Goal: Find specific page/section: Find specific page/section

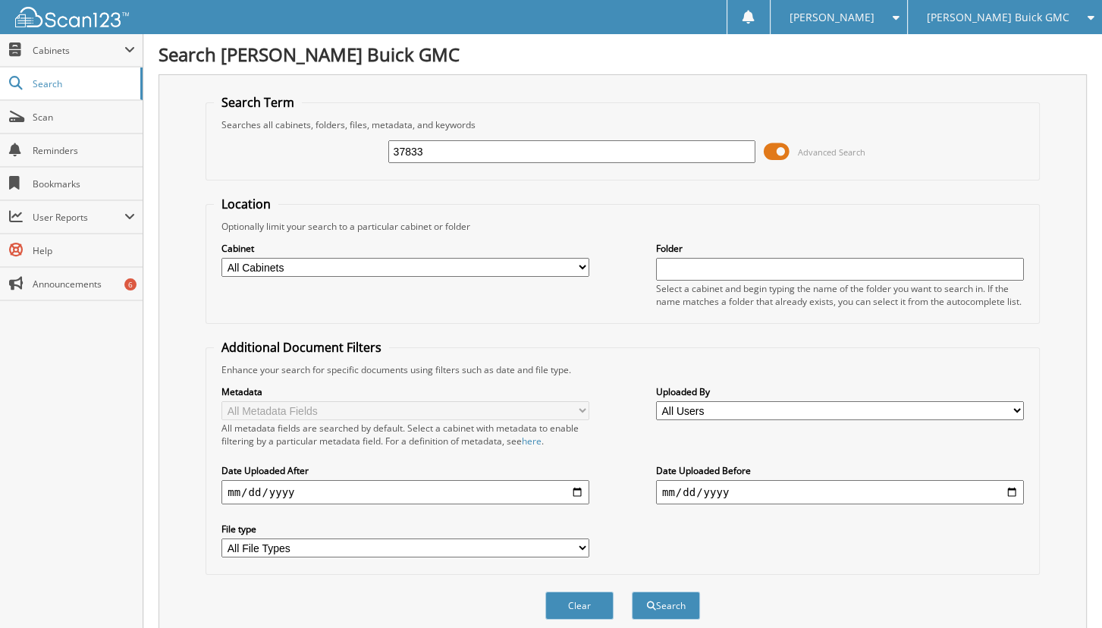
type input "37833"
click at [632, 592] on button "Search" at bounding box center [666, 606] width 68 height 28
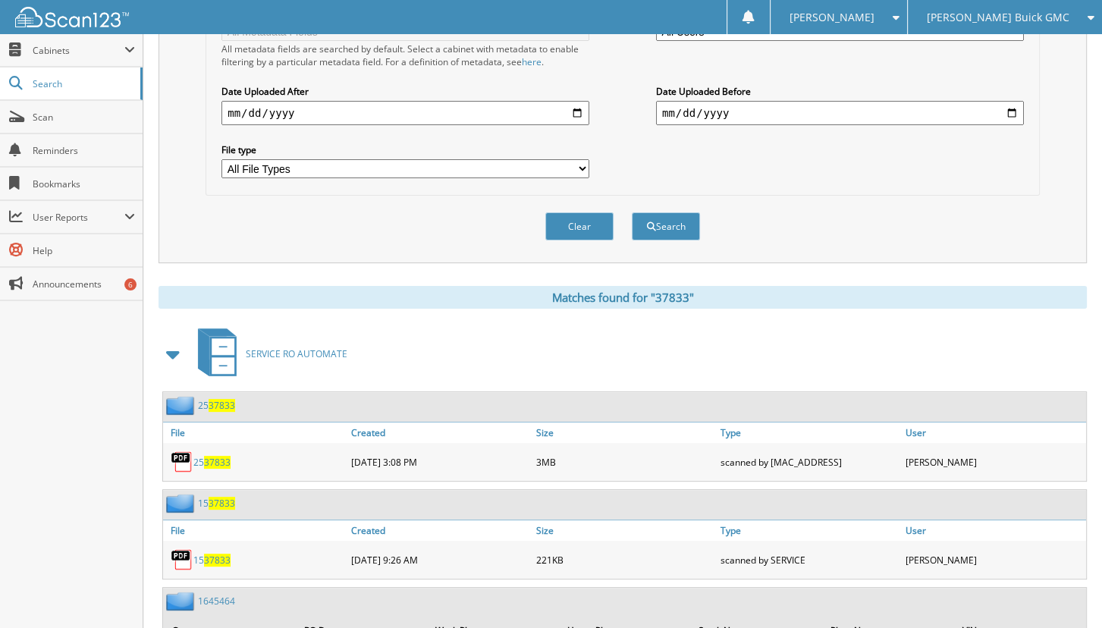
click at [212, 456] on span "37833" at bounding box center [217, 462] width 27 height 13
